Goal: Find specific page/section: Find specific page/section

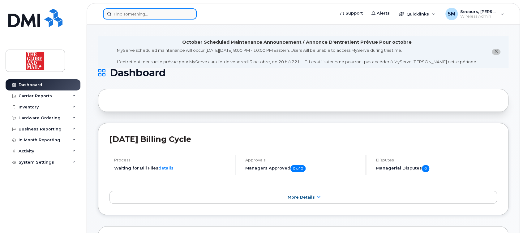
click at [150, 15] on input at bounding box center [150, 13] width 94 height 11
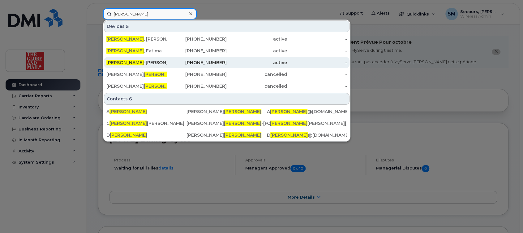
type input "wilson"
click at [137, 61] on div "Wilson -Smith, Chris" at bounding box center [136, 62] width 60 height 6
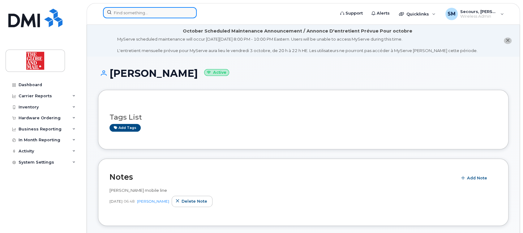
click at [152, 11] on input at bounding box center [150, 12] width 94 height 11
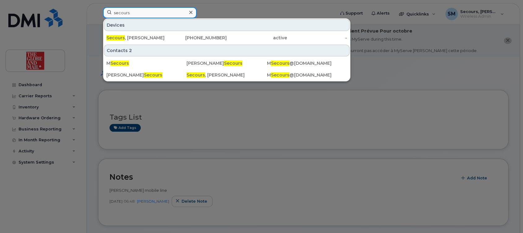
type input "secours"
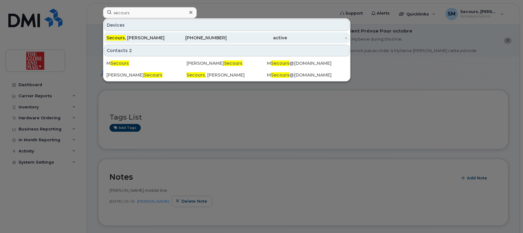
click at [129, 39] on div "Secours , Marc" at bounding box center [136, 38] width 60 height 6
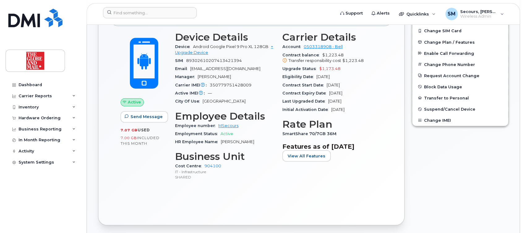
scroll to position [206, 0]
